Goal: Task Accomplishment & Management: Manage account settings

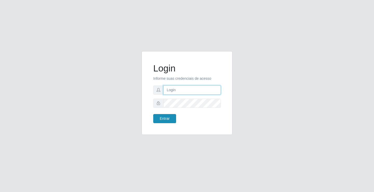
type input "[EMAIL_ADDRESS][DOMAIN_NAME]"
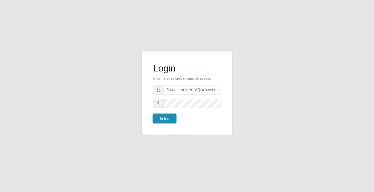
click at [156, 116] on button "Entrar" at bounding box center [164, 118] width 23 height 9
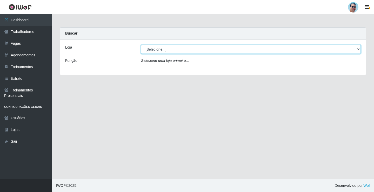
drag, startPoint x: 163, startPoint y: 47, endPoint x: 163, endPoint y: 50, distance: 3.1
click at [163, 47] on select "[Selecione...] Mercadinho Extrabom" at bounding box center [251, 49] width 220 height 9
select select "175"
click at [141, 45] on select "[Selecione...] Mercadinho Extrabom" at bounding box center [251, 49] width 220 height 9
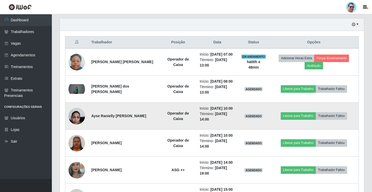
scroll to position [172, 0]
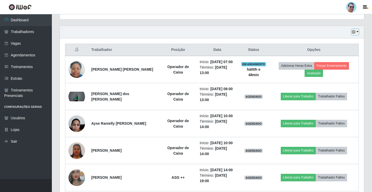
click at [354, 32] on icon "button" at bounding box center [354, 32] width 4 height 4
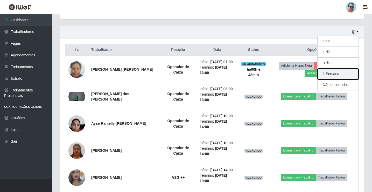
click at [351, 72] on button "1 Semana" at bounding box center [338, 74] width 41 height 11
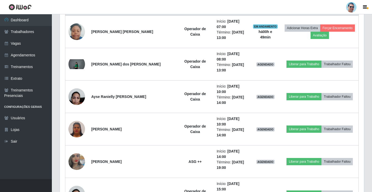
scroll to position [215, 0]
